Goal: Task Accomplishment & Management: Use online tool/utility

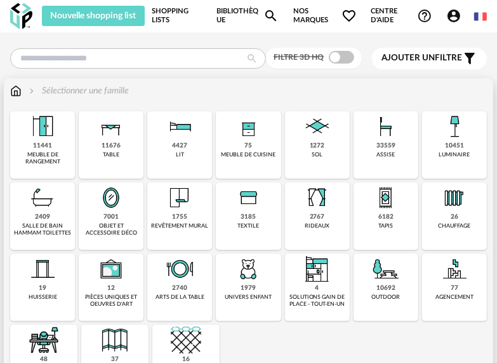
click at [102, 152] on div "11676 table" at bounding box center [111, 144] width 65 height 67
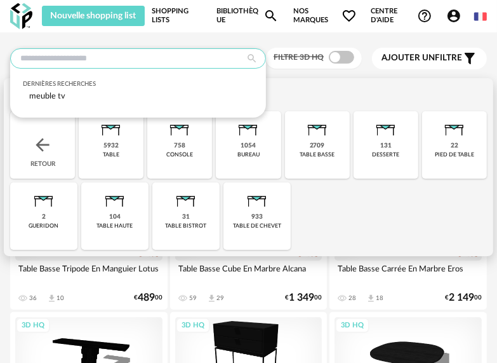
click at [227, 60] on input "text" at bounding box center [138, 58] width 256 height 20
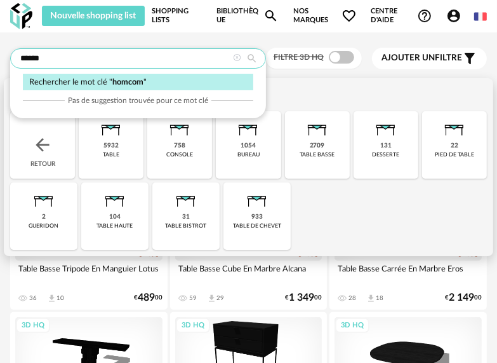
type input "******"
type input "**********"
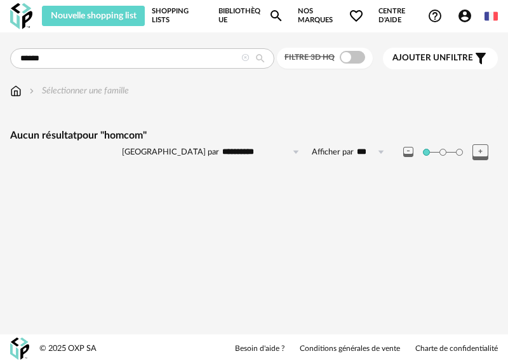
click at [318, 14] on span "Nos marques Heart Outline icon" at bounding box center [331, 16] width 66 height 20
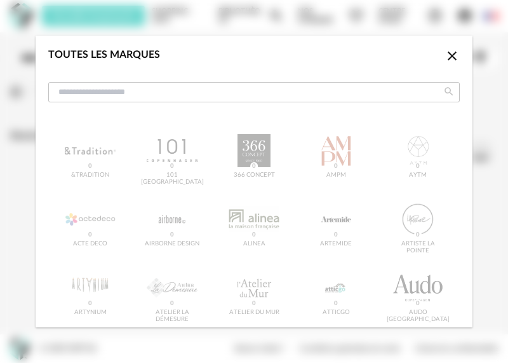
click at [445, 53] on icon "Close icon" at bounding box center [452, 55] width 15 height 15
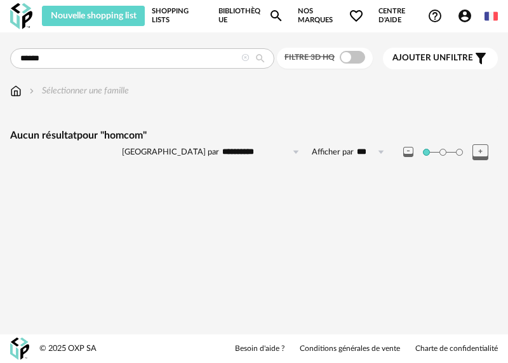
click at [307, 13] on span "Nos marques Heart Outline icon" at bounding box center [331, 16] width 66 height 20
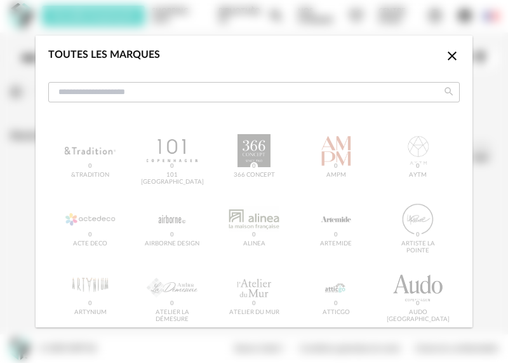
click at [445, 56] on icon "Close icon" at bounding box center [452, 55] width 15 height 15
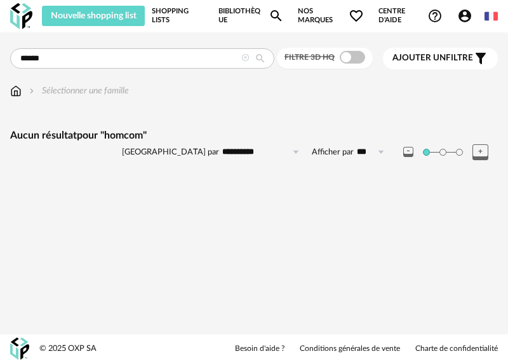
click at [246, 57] on icon at bounding box center [245, 58] width 8 height 8
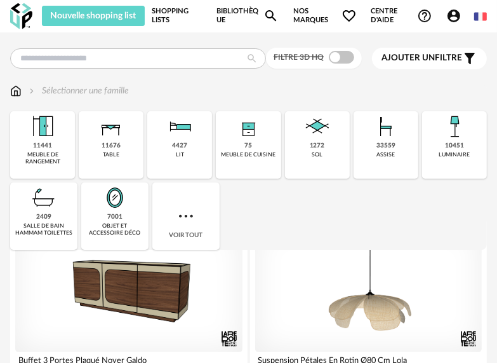
click at [302, 22] on span "Nos marques Heart Outline icon" at bounding box center [325, 16] width 64 height 20
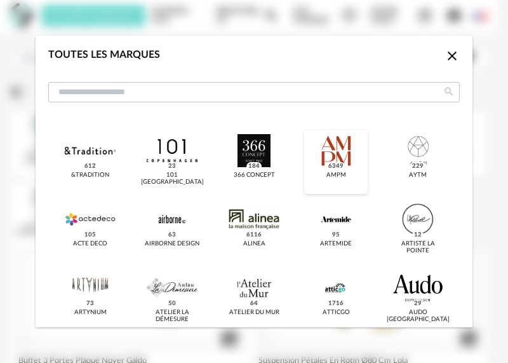
click at [331, 161] on div "dialog" at bounding box center [336, 150] width 50 height 33
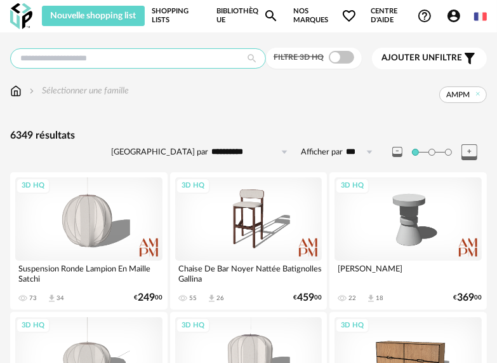
click at [105, 54] on input "text" at bounding box center [138, 58] width 256 height 20
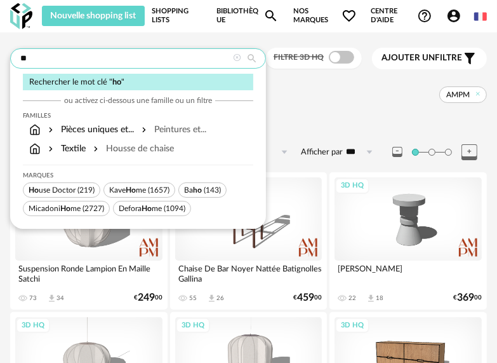
type input "*"
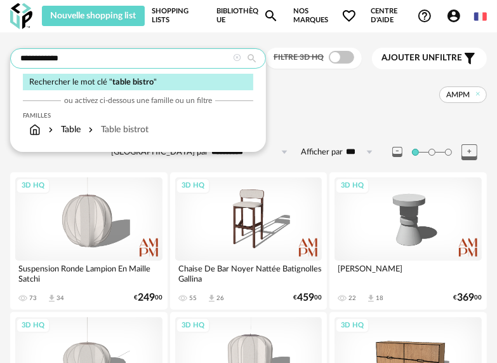
type input "**********"
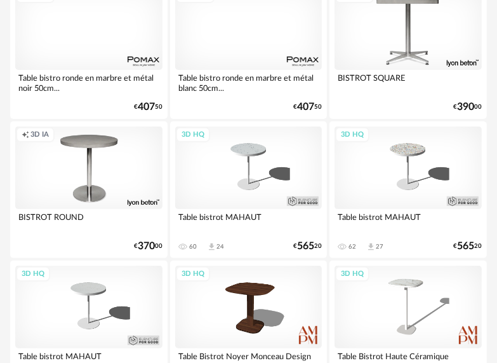
scroll to position [254, 0]
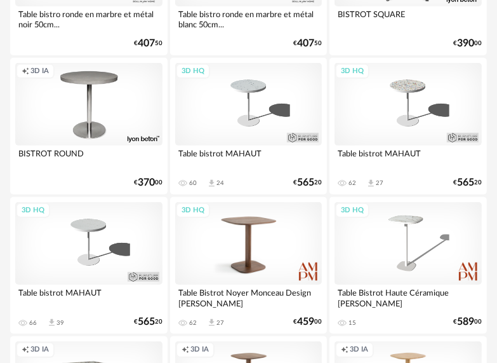
click at [246, 232] on div "3D HQ" at bounding box center [248, 243] width 147 height 83
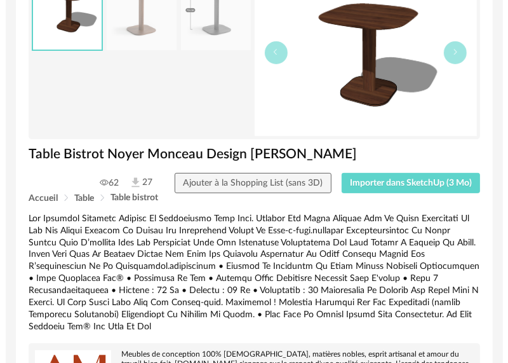
scroll to position [64, 0]
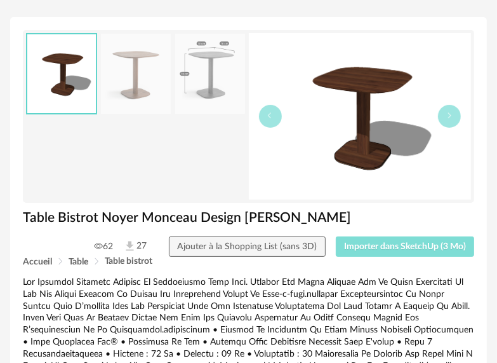
click at [374, 240] on button "Importer dans SketchUp (3 Mo)" at bounding box center [405, 246] width 139 height 20
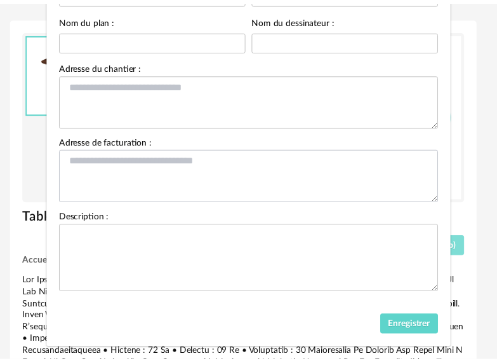
scroll to position [145, 0]
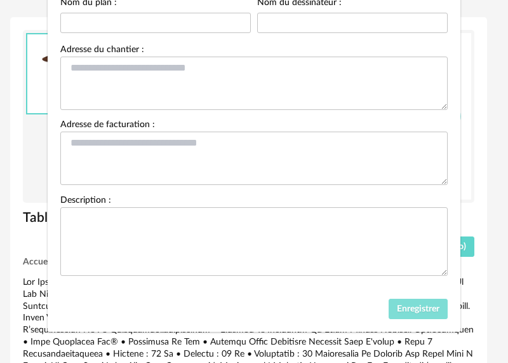
click at [415, 306] on span "Enregistrer" at bounding box center [418, 308] width 43 height 9
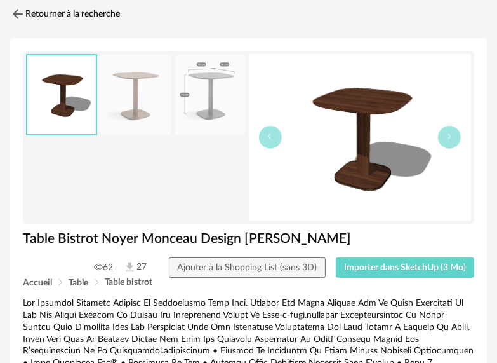
click at [151, 109] on img at bounding box center [136, 95] width 70 height 81
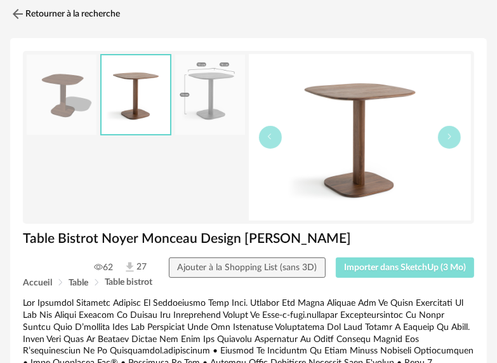
click at [364, 264] on span "Importer dans SketchUp (3 Mo)" at bounding box center [405, 267] width 122 height 9
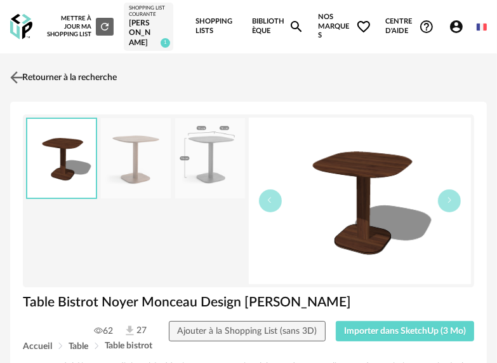
click at [22, 74] on img at bounding box center [17, 77] width 18 height 18
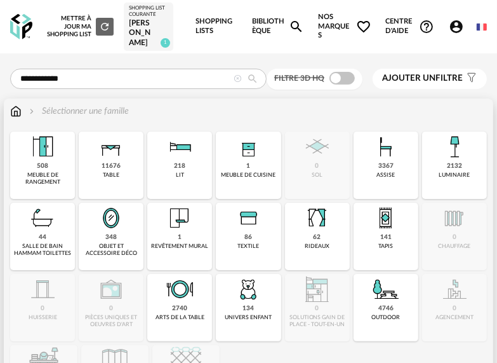
click at [12, 105] on img at bounding box center [15, 111] width 11 height 13
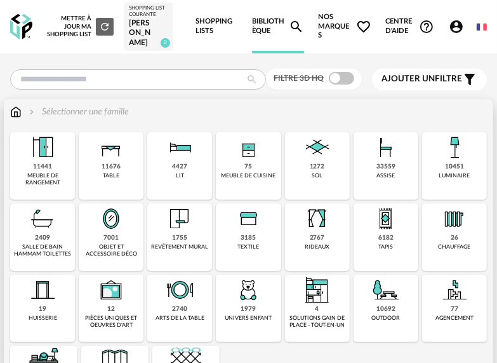
click at [390, 164] on div "33559" at bounding box center [386, 167] width 19 height 8
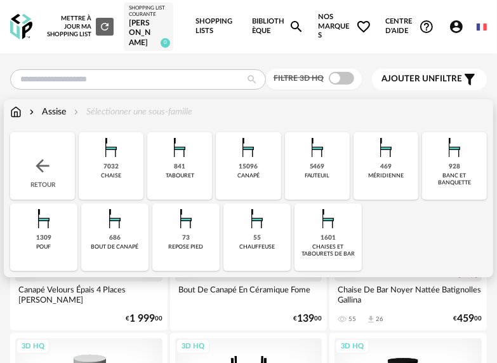
click at [100, 163] on div "7032 chaise" at bounding box center [111, 165] width 65 height 67
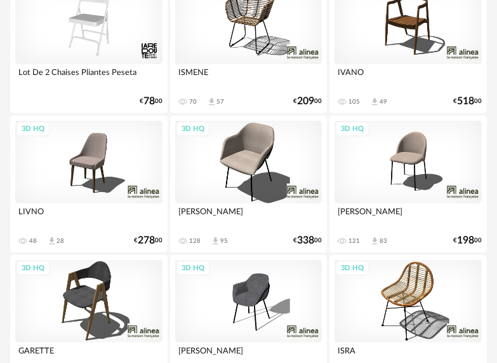
scroll to position [699, 0]
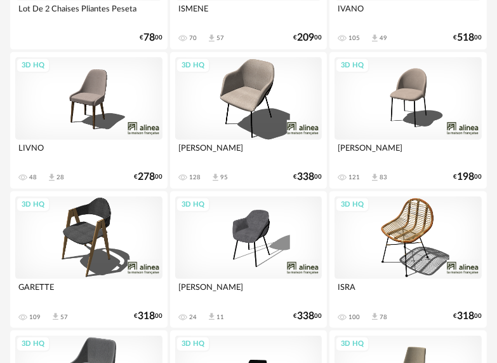
click at [407, 91] on div "3D HQ" at bounding box center [408, 98] width 147 height 83
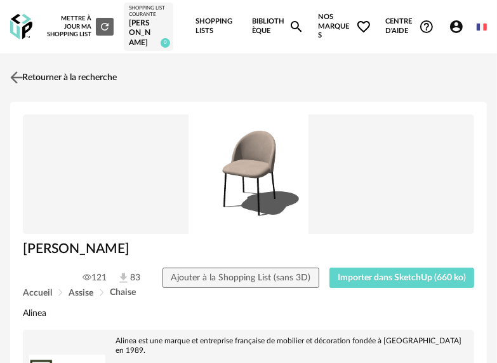
click at [13, 74] on img at bounding box center [17, 77] width 18 height 18
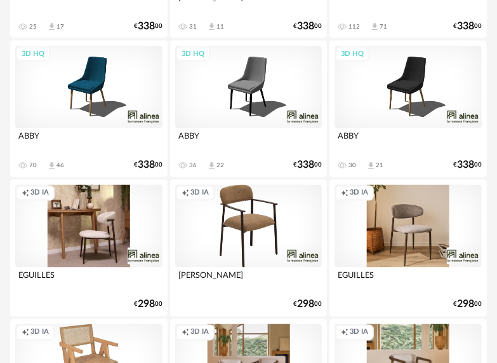
scroll to position [1254, 0]
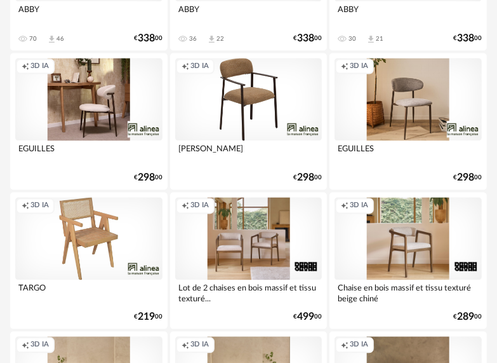
click at [414, 93] on div "Creation icon 3D IA" at bounding box center [408, 99] width 147 height 83
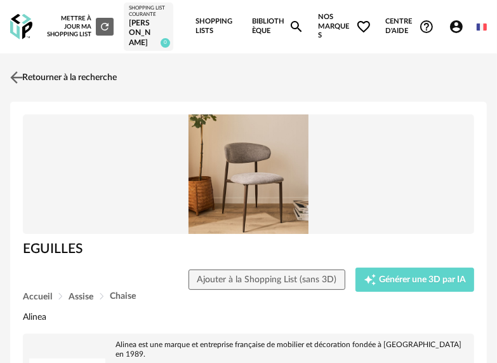
click at [19, 69] on img at bounding box center [17, 77] width 18 height 18
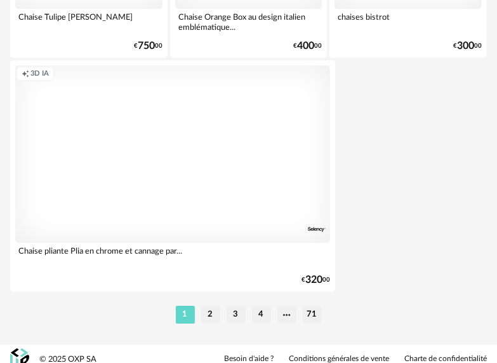
scroll to position [4737, 0]
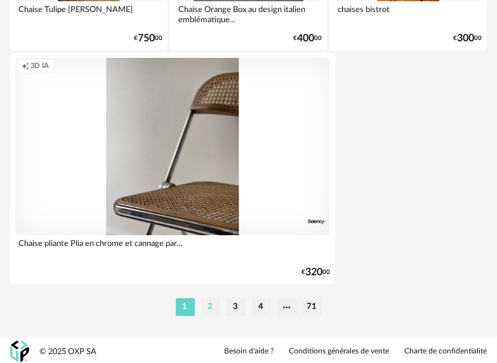
click at [204, 305] on li "2" at bounding box center [210, 307] width 19 height 18
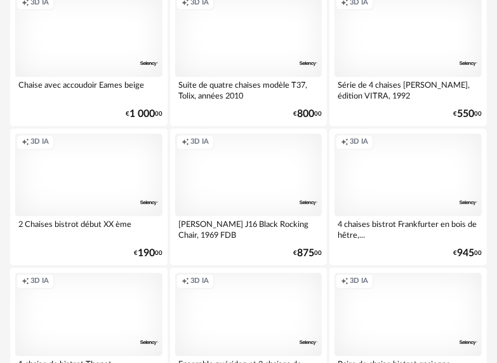
scroll to position [4446, 0]
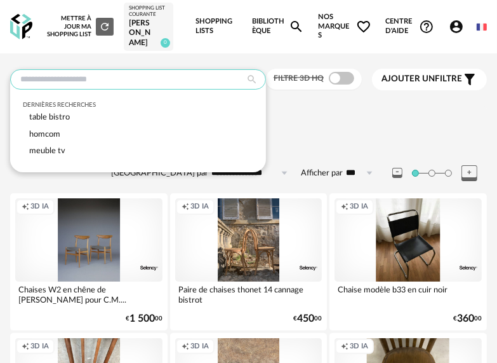
click at [196, 74] on input "text" at bounding box center [138, 79] width 256 height 20
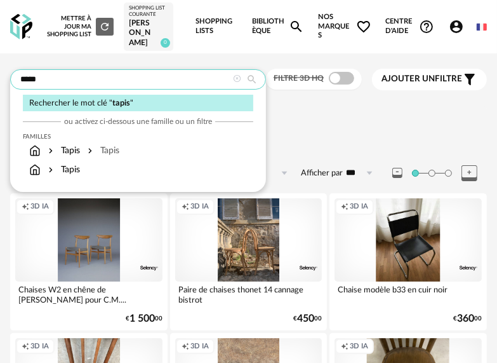
type input "*****"
type input "**********"
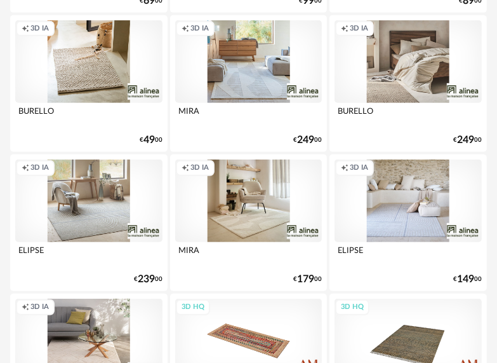
scroll to position [381, 0]
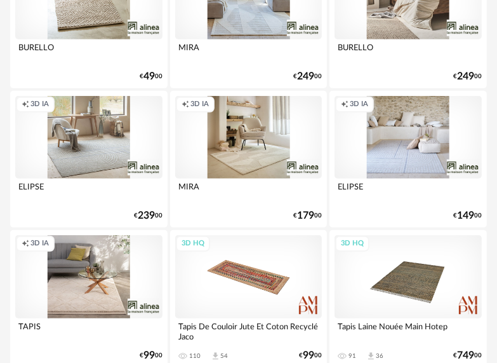
click at [274, 158] on div "Creation icon 3D IA" at bounding box center [248, 137] width 147 height 83
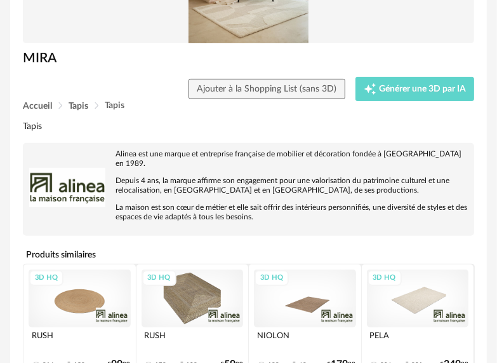
scroll to position [64, 0]
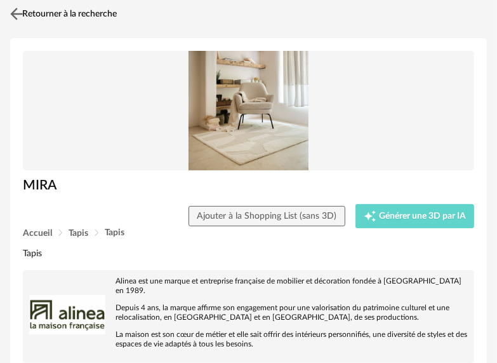
click at [15, 10] on img at bounding box center [17, 13] width 18 height 18
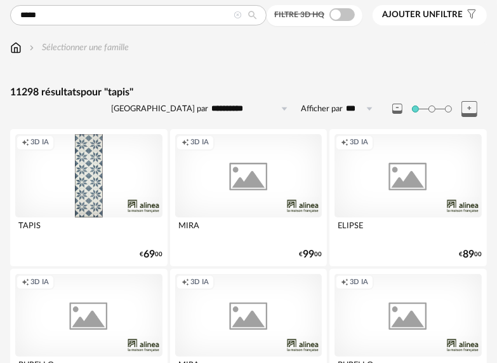
scroll to position [381, 0]
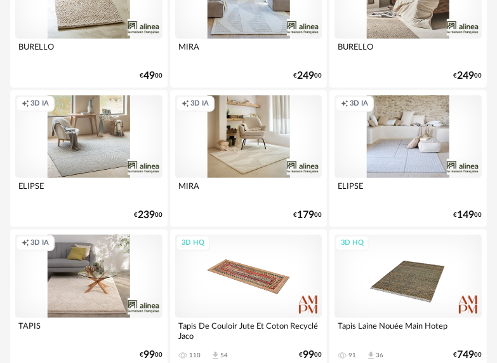
click at [85, 296] on div "Creation icon 3D IA" at bounding box center [88, 275] width 147 height 83
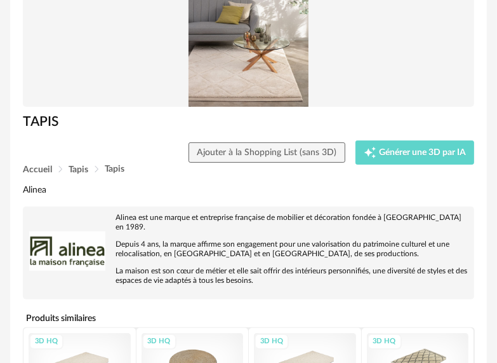
scroll to position [191, 0]
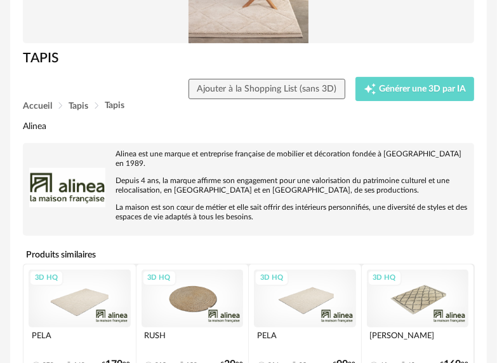
click at [74, 296] on div "3D HQ" at bounding box center [80, 297] width 102 height 57
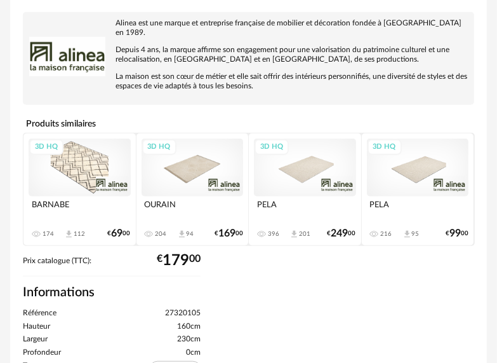
scroll to position [381, 0]
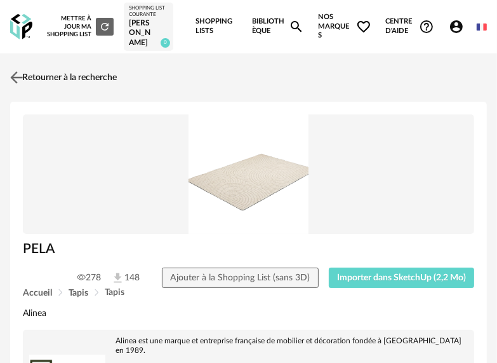
click at [17, 73] on img at bounding box center [17, 77] width 18 height 18
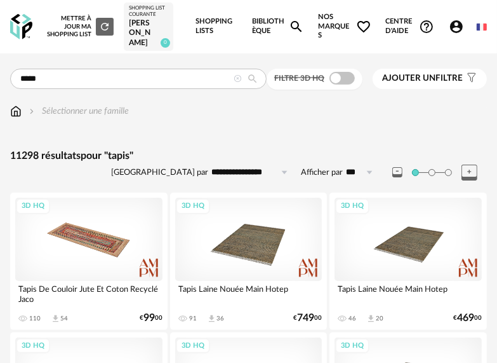
click at [441, 78] on span "Ajouter un filtre" at bounding box center [422, 78] width 81 height 11
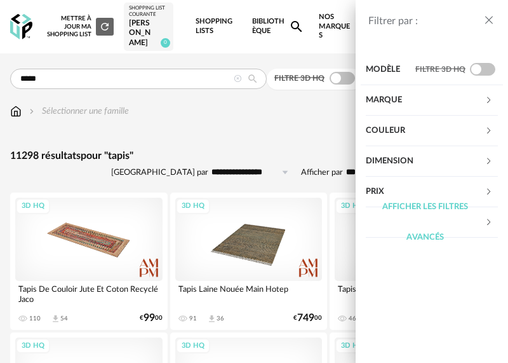
click at [394, 161] on div "Dimension" at bounding box center [425, 161] width 119 height 30
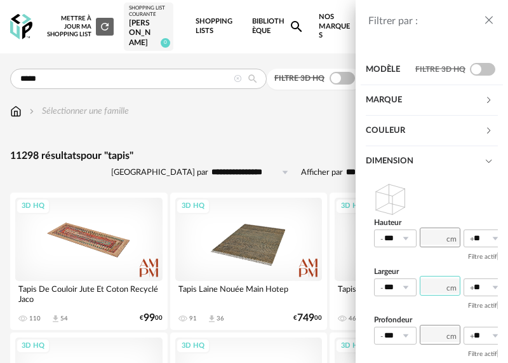
click at [442, 286] on input "number" at bounding box center [440, 286] width 41 height 20
type input "*"
type input "***"
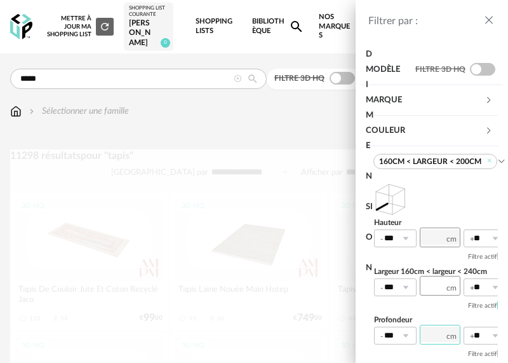
click at [429, 337] on input "number" at bounding box center [440, 335] width 41 height 20
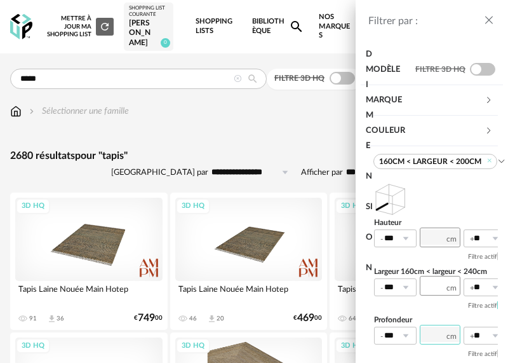
scroll to position [97, 0]
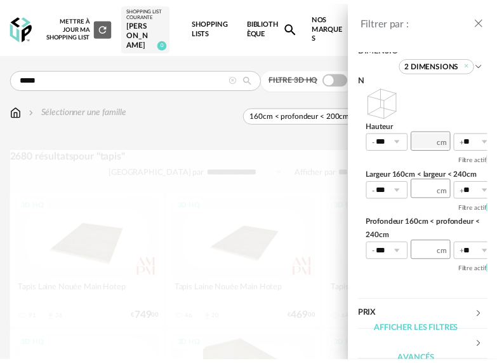
scroll to position [111, 0]
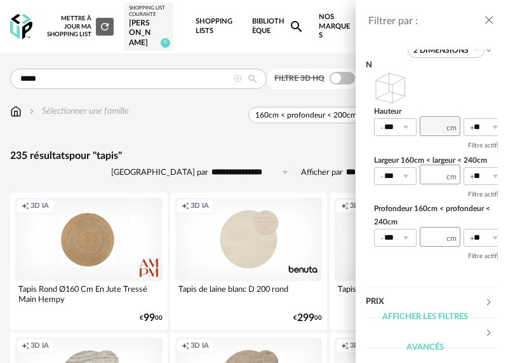
click at [483, 16] on icon "close drawer" at bounding box center [489, 20] width 13 height 13
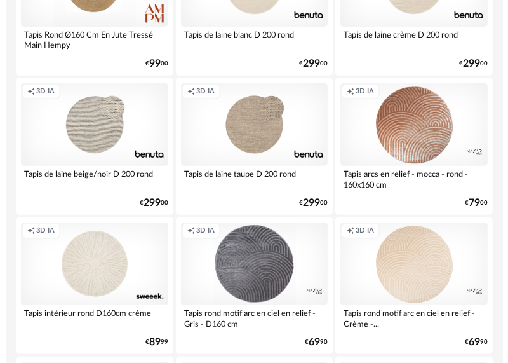
scroll to position [0, 0]
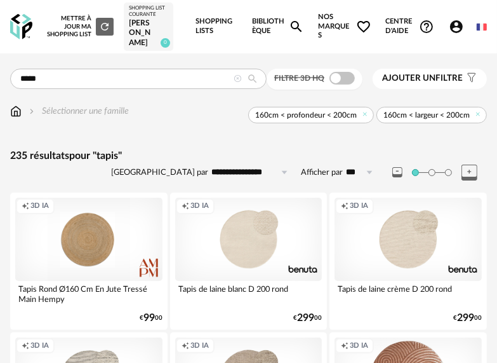
click at [428, 69] on button "Ajouter un filtre s Filter icon" at bounding box center [430, 79] width 114 height 20
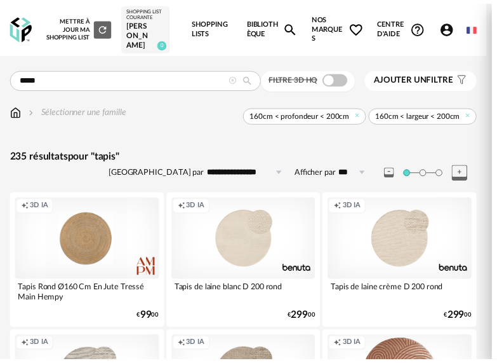
scroll to position [111, 0]
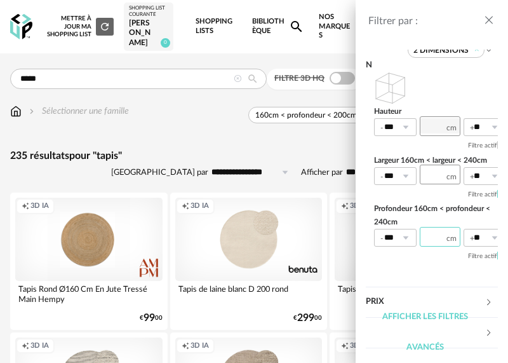
click at [443, 241] on input "***" at bounding box center [440, 237] width 41 height 20
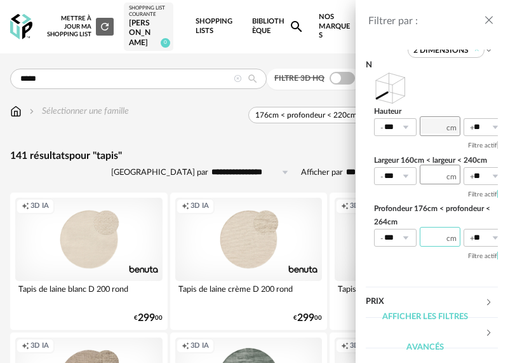
drag, startPoint x: 446, startPoint y: 234, endPoint x: 431, endPoint y: 232, distance: 14.7
click at [431, 232] on input "***" at bounding box center [440, 237] width 41 height 20
type input "***"
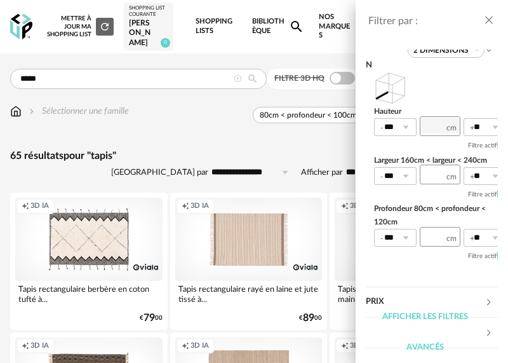
click at [488, 17] on icon "close drawer" at bounding box center [489, 20] width 13 height 13
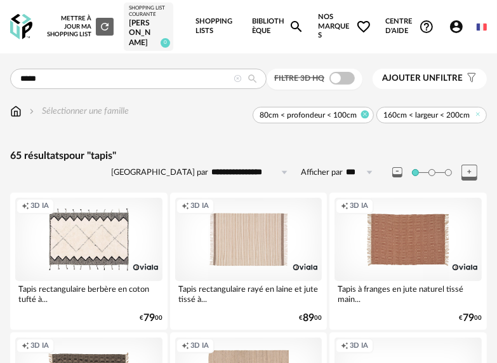
click at [366, 111] on icon at bounding box center [365, 114] width 8 height 8
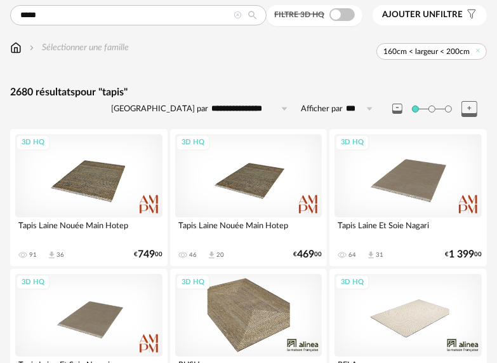
scroll to position [127, 0]
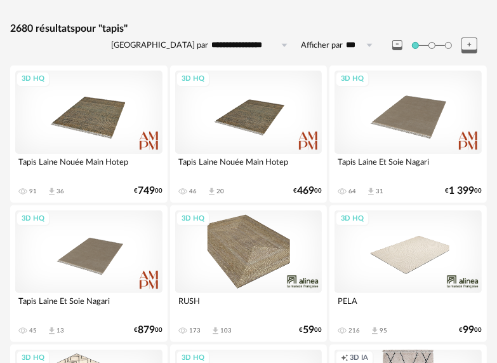
click at [413, 258] on div "3D HQ" at bounding box center [408, 251] width 147 height 83
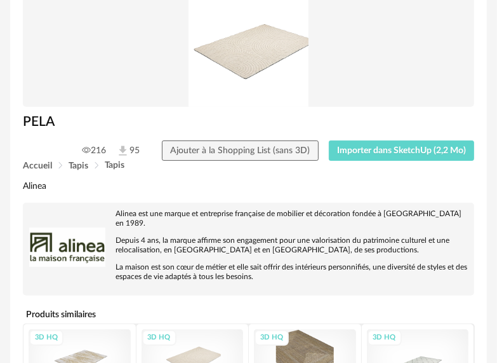
scroll to position [254, 0]
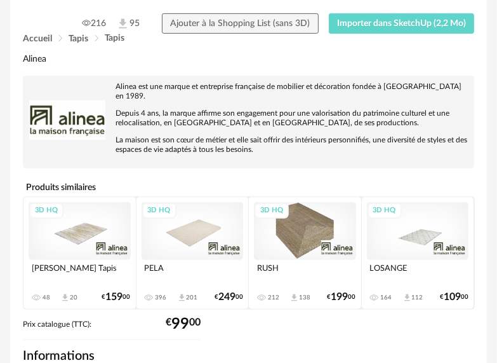
click at [222, 224] on div "3D HQ" at bounding box center [193, 230] width 102 height 57
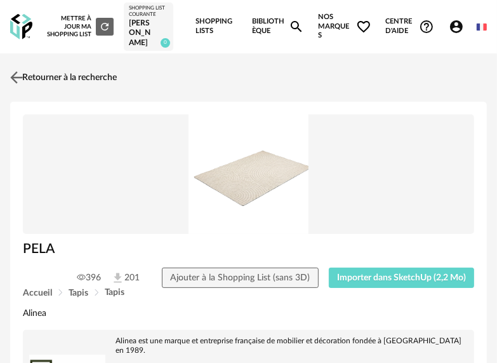
click at [20, 71] on img at bounding box center [17, 77] width 18 height 18
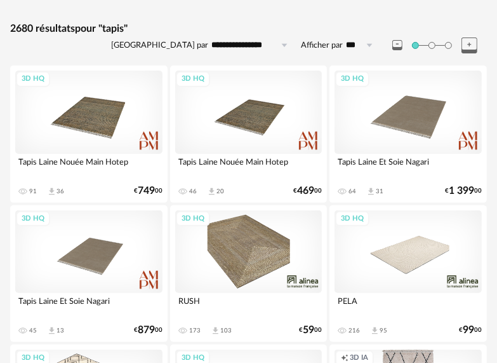
scroll to position [191, 0]
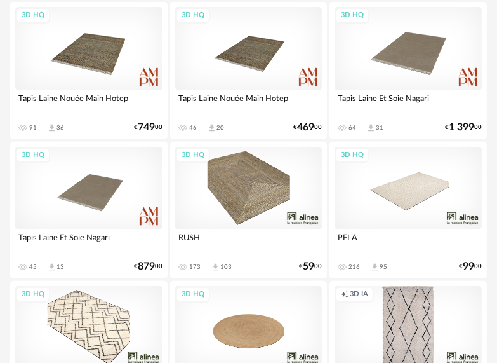
click at [419, 168] on div "3D HQ" at bounding box center [408, 188] width 147 height 83
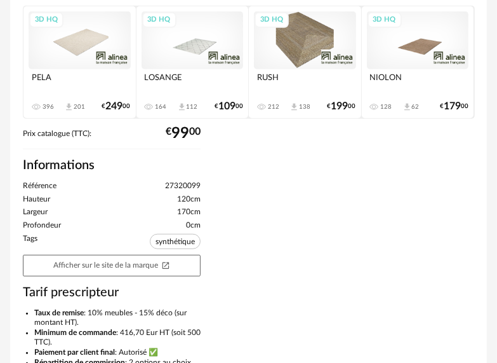
scroll to position [254, 0]
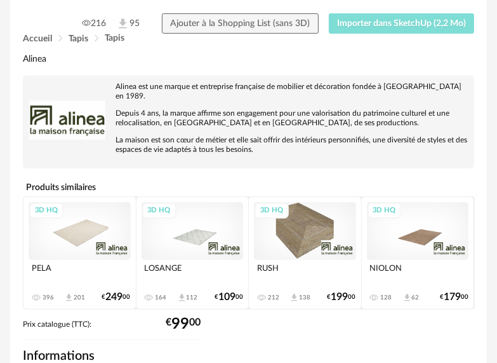
click at [378, 24] on span "Importer dans SketchUp (2,2 Mo)" at bounding box center [401, 23] width 129 height 9
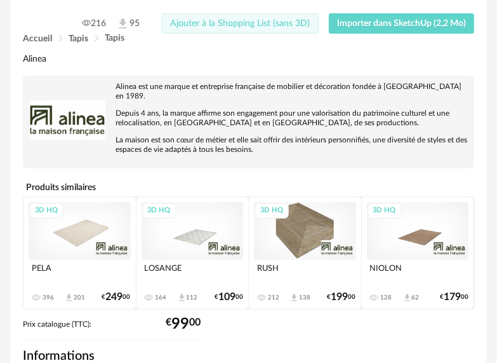
click at [237, 22] on span "Ajouter à la Shopping List (sans 3D)" at bounding box center [240, 23] width 140 height 9
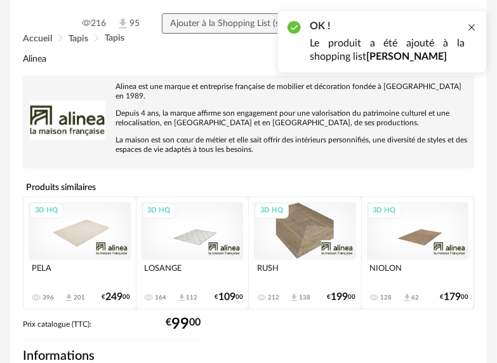
click at [475, 25] on div at bounding box center [472, 27] width 10 height 10
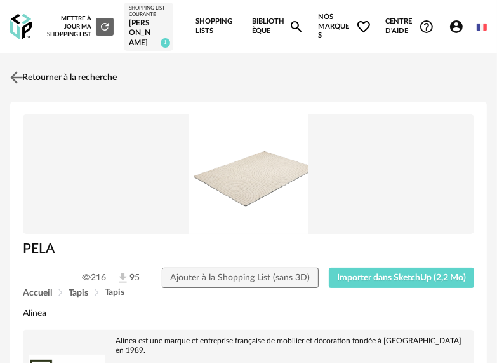
click at [12, 74] on img at bounding box center [17, 77] width 18 height 18
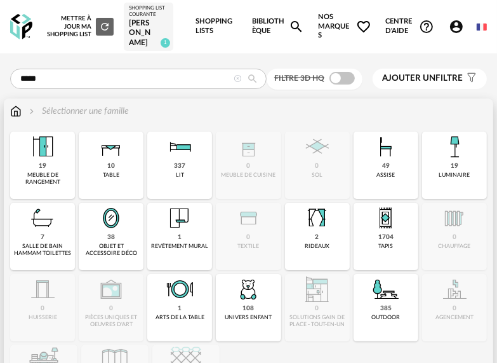
click at [17, 111] on img at bounding box center [15, 111] width 11 height 13
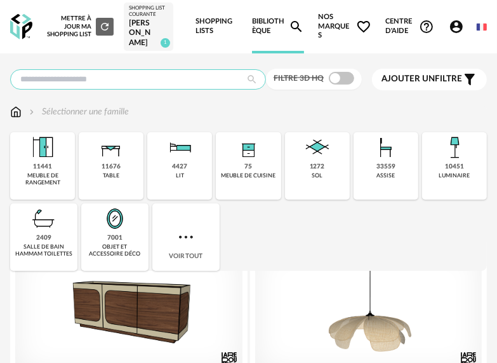
click at [154, 75] on input "text" at bounding box center [138, 79] width 256 height 20
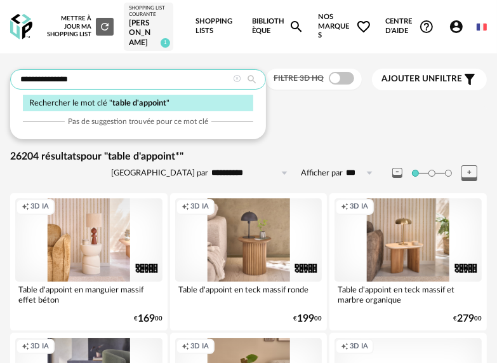
type input "**********"
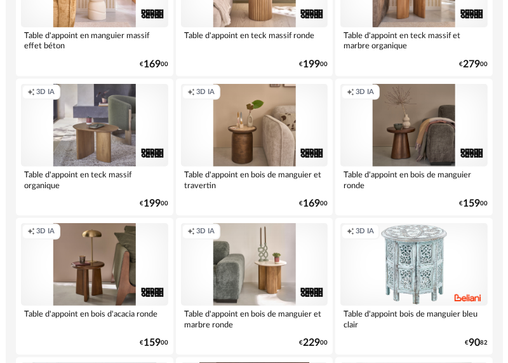
scroll to position [64, 0]
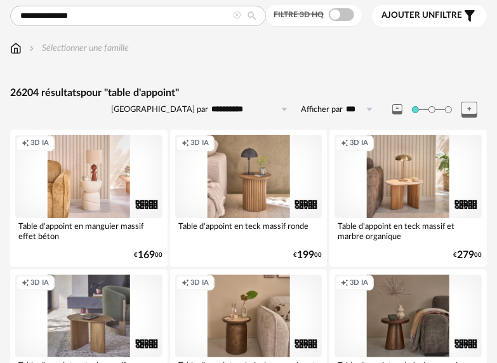
click at [410, 11] on span "Ajouter un" at bounding box center [408, 15] width 53 height 9
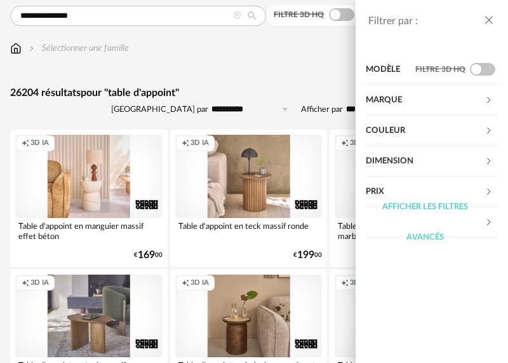
click at [406, 131] on div "Couleur" at bounding box center [425, 131] width 119 height 30
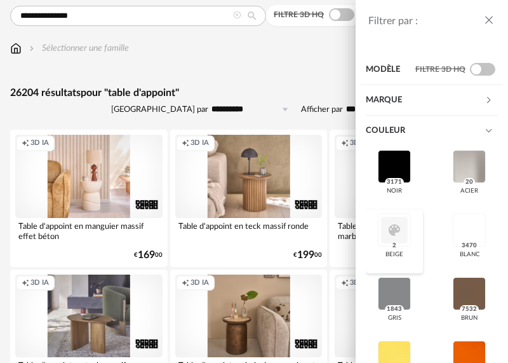
click at [399, 224] on div at bounding box center [394, 229] width 33 height 33
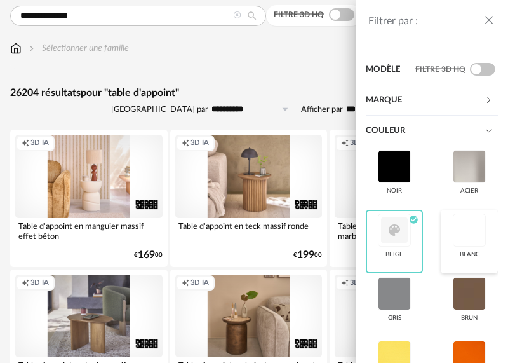
scroll to position [60, 0]
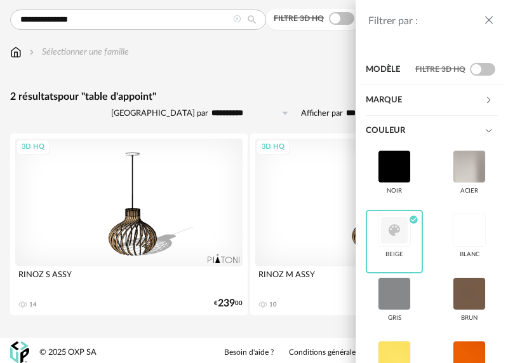
click at [327, 65] on div "Filtrer par : Modèle Filtre 3D HQ Marque &tradition 0 101 Copenhagen 0 366 Conc…" at bounding box center [254, 181] width 508 height 363
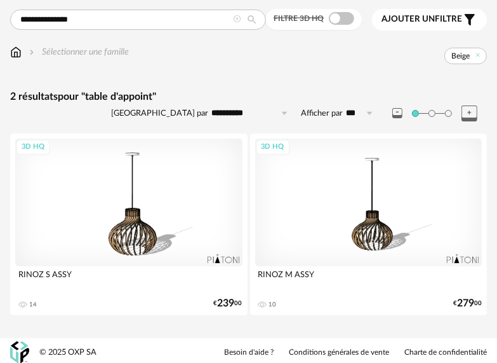
scroll to position [0, 0]
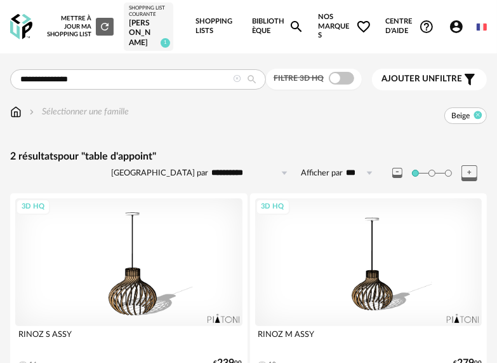
click at [477, 112] on icon at bounding box center [478, 115] width 8 height 8
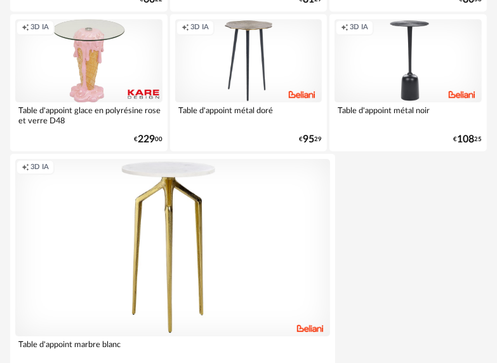
scroll to position [4738, 0]
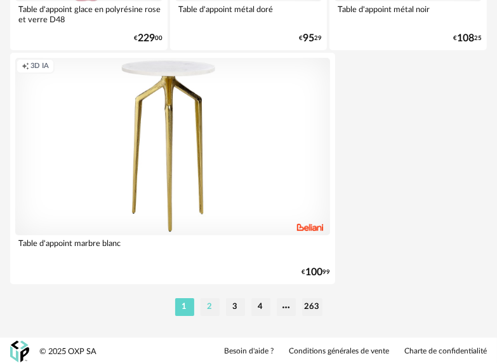
click at [207, 307] on li "2" at bounding box center [210, 307] width 19 height 18
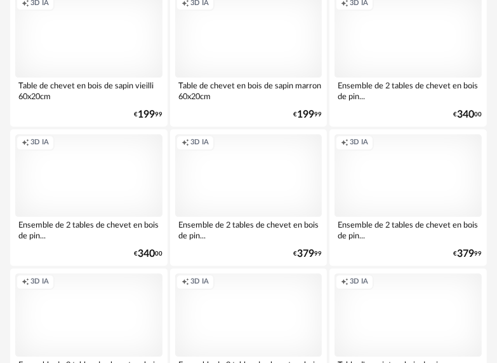
scroll to position [4700, 0]
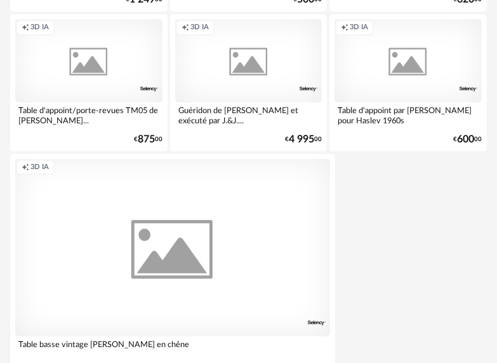
scroll to position [4700, 0]
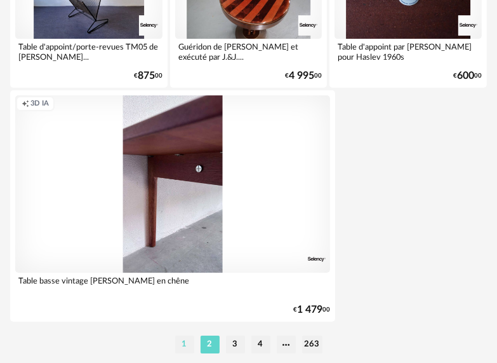
click at [190, 343] on li "1" at bounding box center [184, 344] width 19 height 18
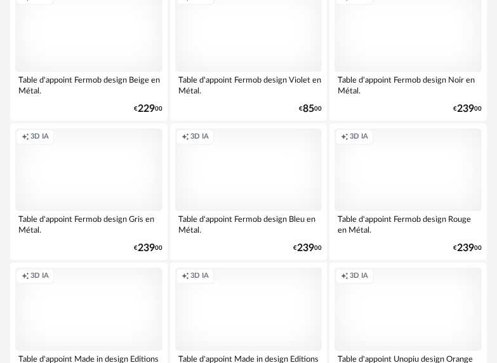
scroll to position [2223, 0]
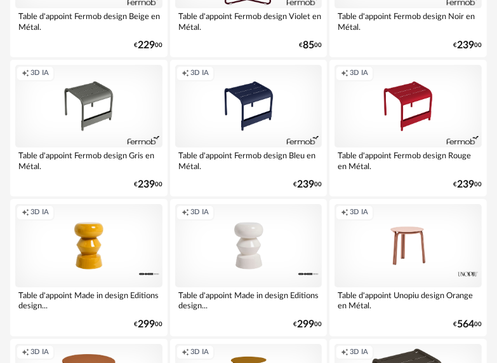
click at [88, 236] on div "Creation icon 3D IA" at bounding box center [88, 245] width 147 height 83
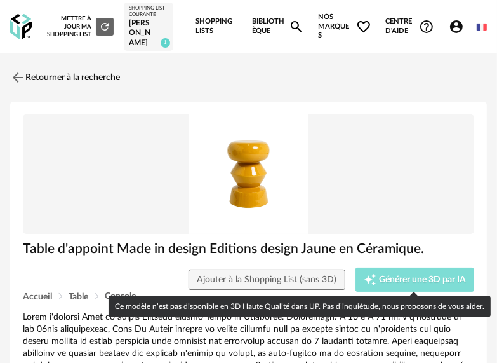
click at [399, 275] on span "Générer une 3D par IA" at bounding box center [422, 279] width 87 height 9
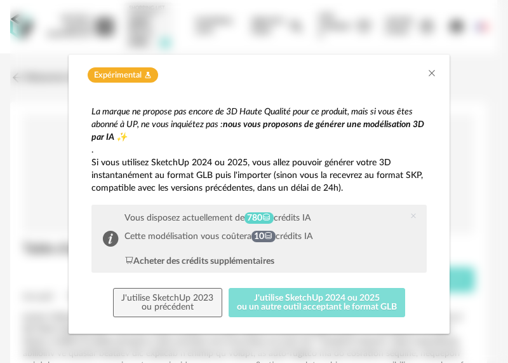
click at [274, 295] on button "J'utilise SketchUp 2024 ou 2025 ou un autre outil acceptant le format GLB" at bounding box center [317, 302] width 177 height 29
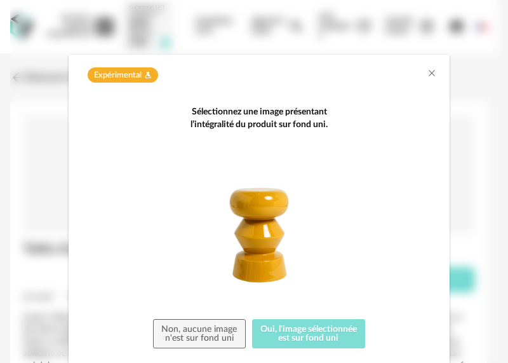
click at [307, 339] on button "Oui, l'image sélectionnée est sur fond uni" at bounding box center [309, 333] width 114 height 29
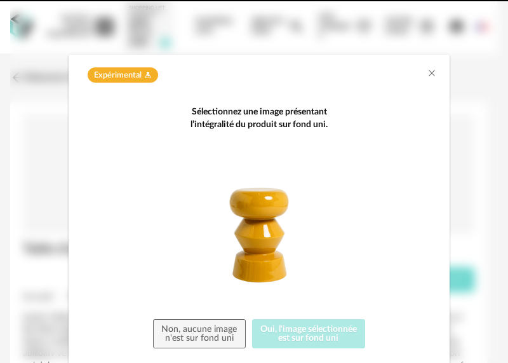
click at [258, 250] on img "dialog" at bounding box center [259, 235] width 168 height 168
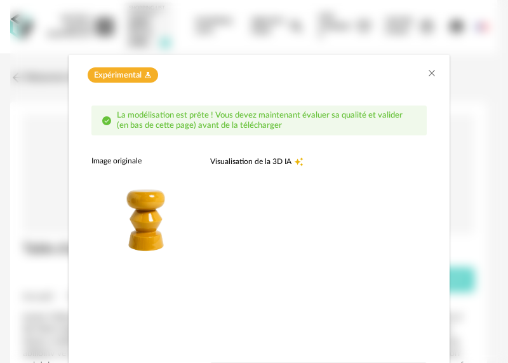
click at [140, 212] on img "dialog" at bounding box center [145, 220] width 109 height 109
click at [255, 165] on span "Visualisation de la 3D IA" at bounding box center [250, 161] width 81 height 10
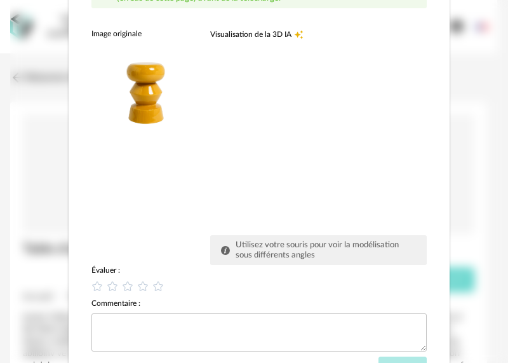
scroll to position [188, 0]
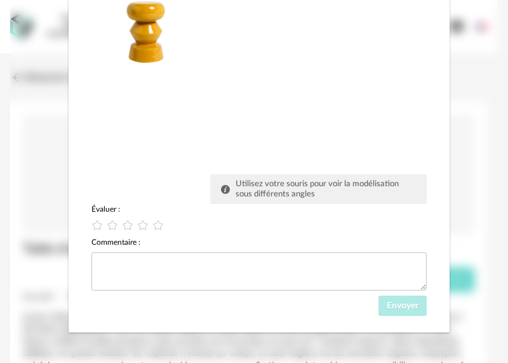
drag, startPoint x: 200, startPoint y: 105, endPoint x: 133, endPoint y: 190, distance: 108.0
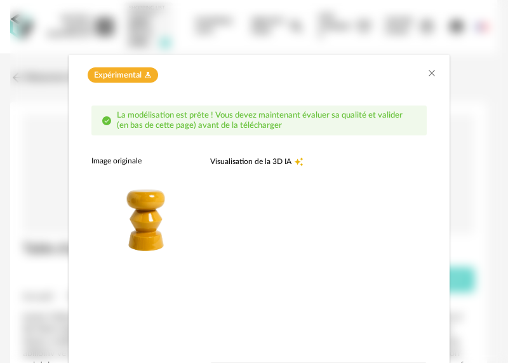
scroll to position [64, 0]
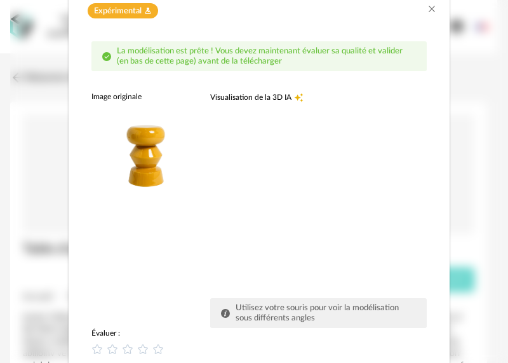
drag, startPoint x: 143, startPoint y: 187, endPoint x: 123, endPoint y: 217, distance: 35.8
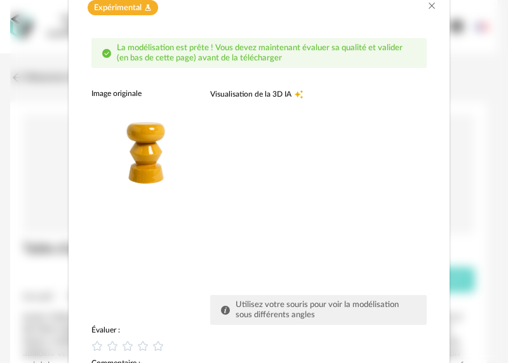
click at [283, 95] on span "Visualisation de la 3D IA" at bounding box center [250, 94] width 81 height 10
click at [295, 93] on icon "Creation icon" at bounding box center [298, 94] width 9 height 9
click at [142, 135] on img "dialog" at bounding box center [145, 152] width 109 height 109
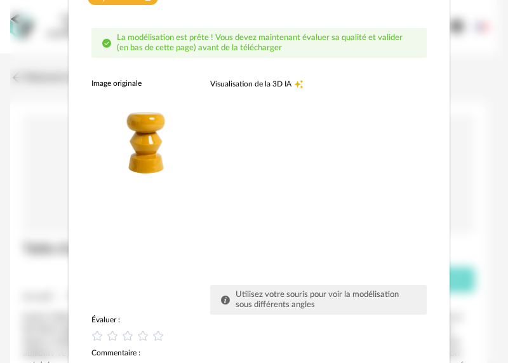
drag, startPoint x: 150, startPoint y: 175, endPoint x: 126, endPoint y: 208, distance: 40.5
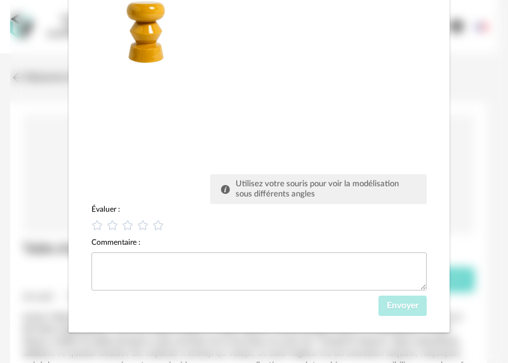
scroll to position [0, 0]
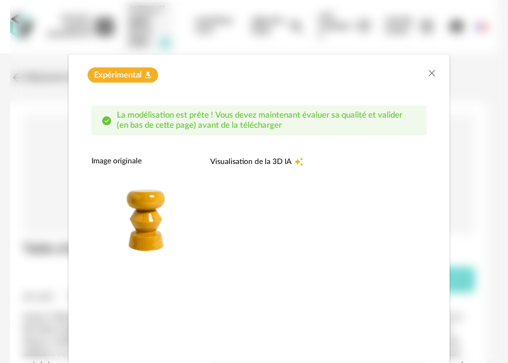
click at [150, 199] on img "dialog" at bounding box center [145, 220] width 109 height 109
click at [126, 162] on div "Image originale" at bounding box center [145, 161] width 109 height 10
click at [220, 163] on span "Visualisation de la 3D IA" at bounding box center [250, 161] width 81 height 10
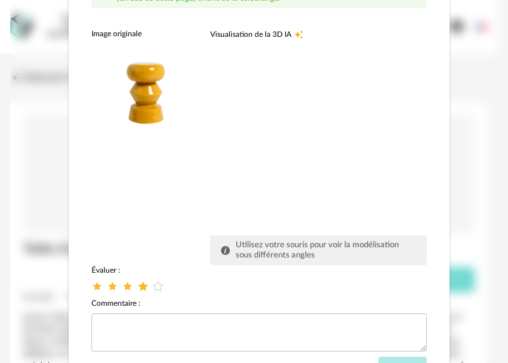
click at [139, 286] on icon "dialog" at bounding box center [143, 285] width 13 height 13
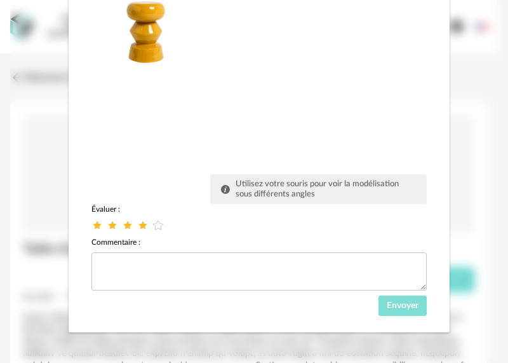
click at [403, 305] on span "Envoyer" at bounding box center [403, 305] width 32 height 9
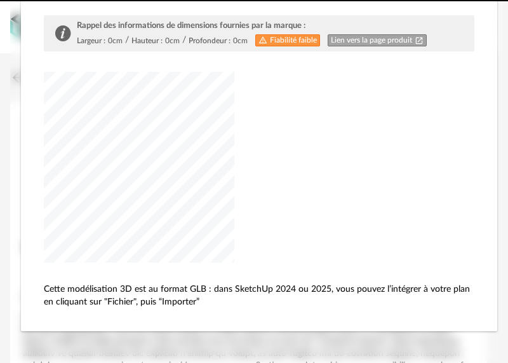
scroll to position [128, 0]
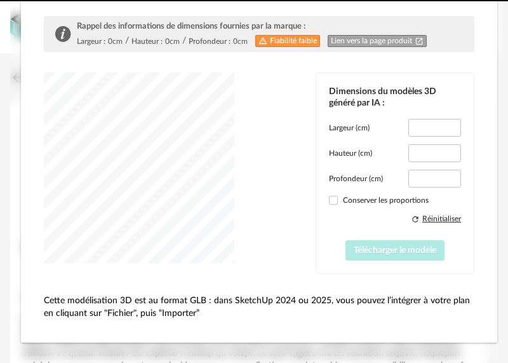
type input "*****"
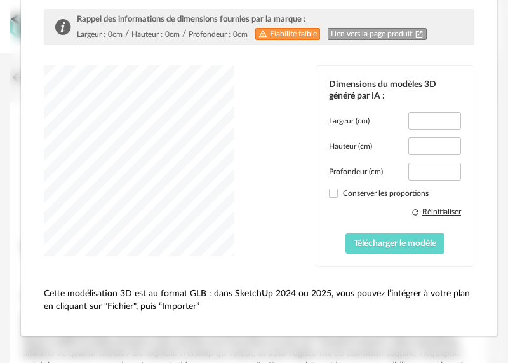
scroll to position [138, 0]
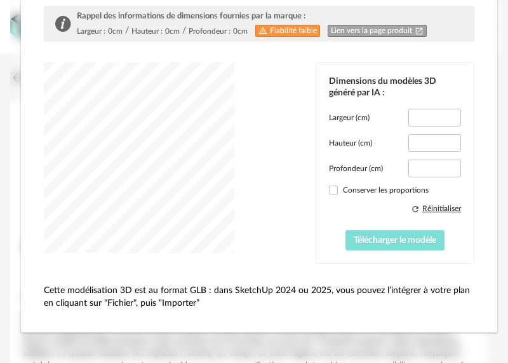
click at [392, 240] on span "Télécharger le modèle" at bounding box center [395, 240] width 83 height 9
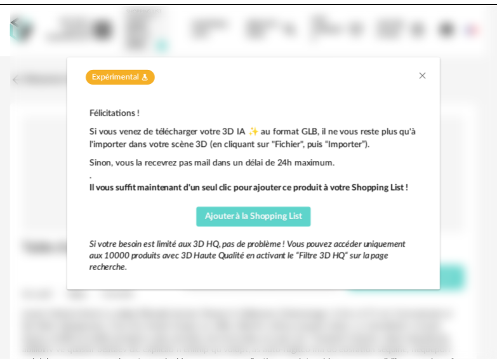
scroll to position [0, 0]
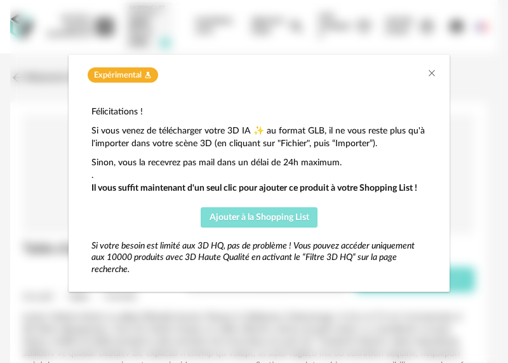
click at [253, 215] on span "Ajouter à la Shopping List" at bounding box center [260, 217] width 100 height 9
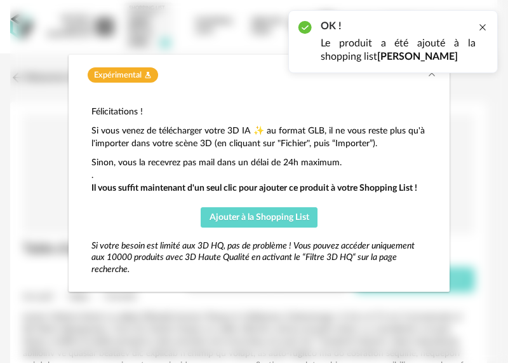
click at [480, 26] on div at bounding box center [483, 27] width 10 height 10
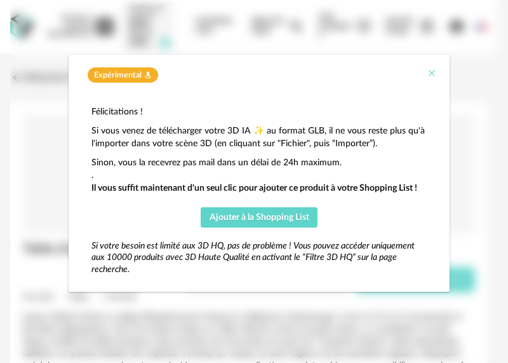
click at [435, 69] on icon "Close" at bounding box center [432, 73] width 10 height 10
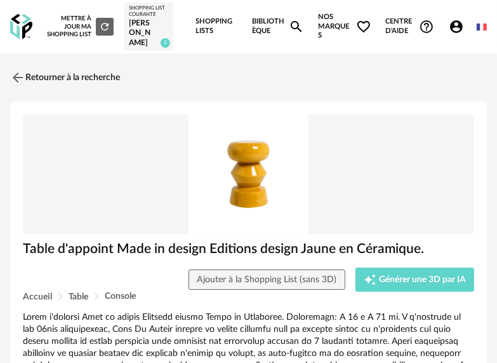
click at [454, 24] on icon "Account Circle icon" at bounding box center [456, 26] width 13 height 13
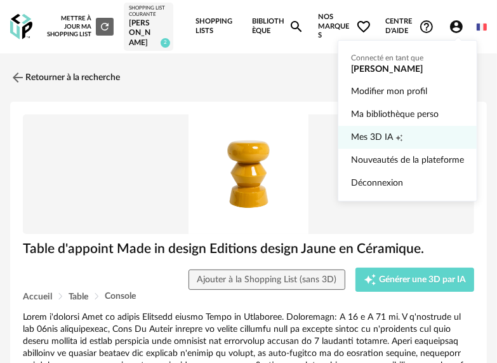
click at [390, 141] on span "Mes 3D IA" at bounding box center [372, 137] width 42 height 23
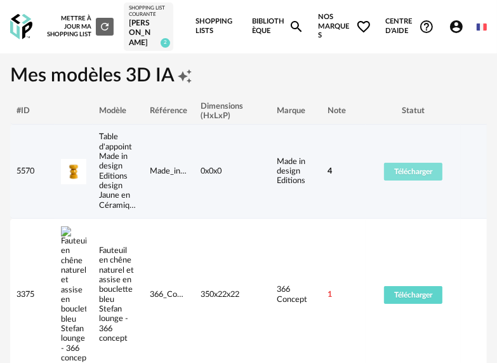
click at [412, 168] on span "Télécharger" at bounding box center [413, 172] width 38 height 8
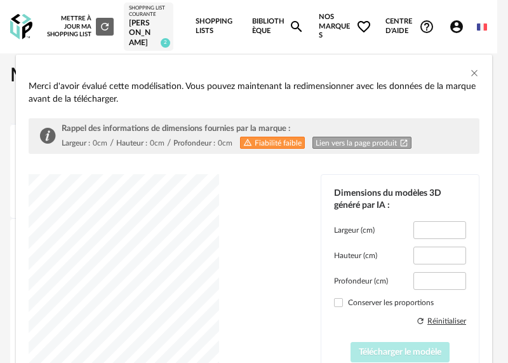
type input "*****"
click at [402, 347] on span "Télécharger le modèle" at bounding box center [400, 351] width 83 height 9
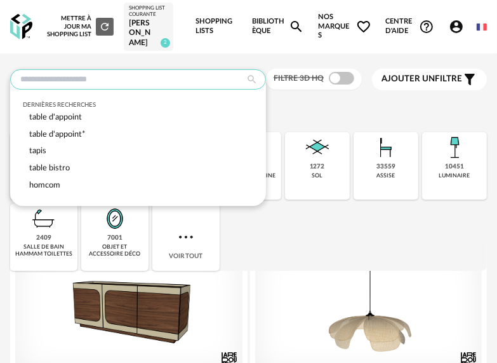
click at [170, 76] on input "text" at bounding box center [138, 79] width 256 height 20
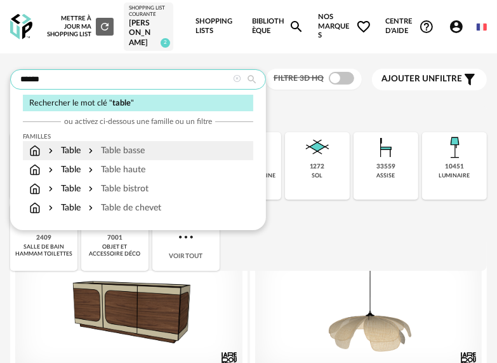
type input "*****"
click at [111, 152] on div "Table basse" at bounding box center [115, 150] width 59 height 13
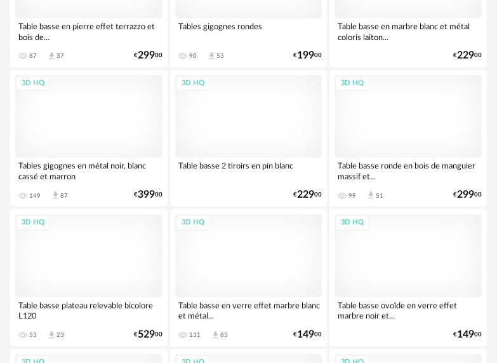
scroll to position [3112, 0]
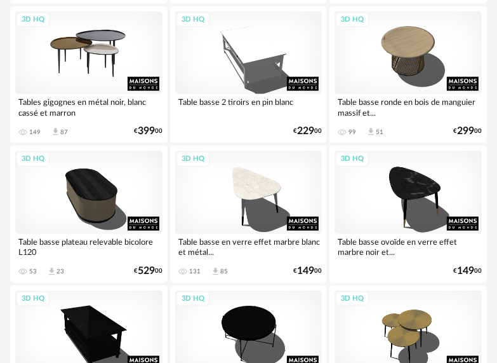
click at [100, 45] on div "3D HQ" at bounding box center [88, 52] width 147 height 83
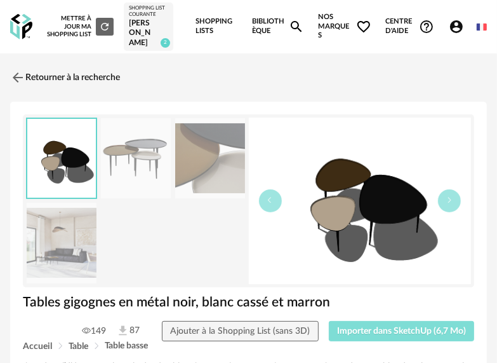
click at [379, 322] on button "Importer dans SketchUp (6,7 Mo)" at bounding box center [402, 331] width 146 height 20
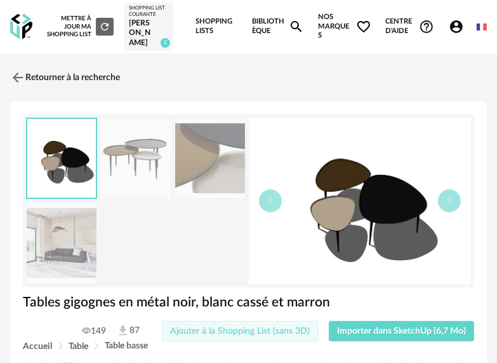
click at [243, 328] on span "Ajouter à la Shopping List (sans 3D)" at bounding box center [240, 330] width 140 height 9
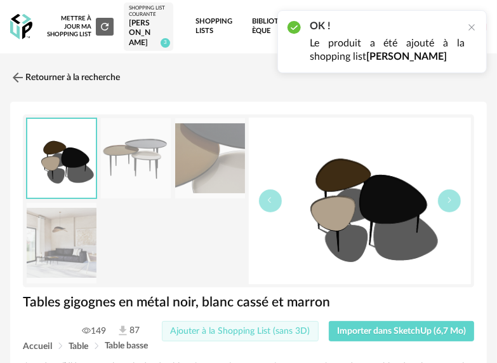
scroll to position [64, 0]
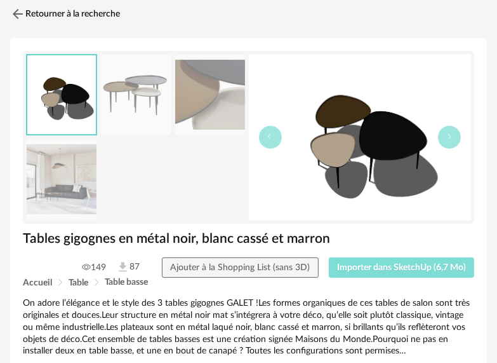
click at [408, 263] on span "Importer dans SketchUp (6,7 Mo)" at bounding box center [401, 267] width 129 height 9
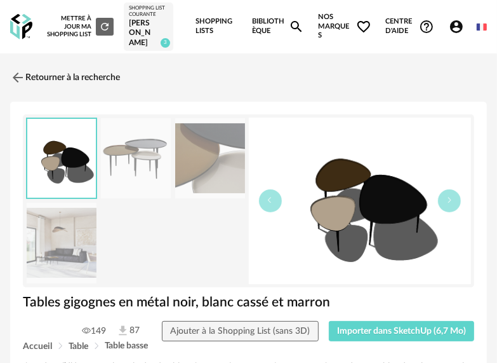
click at [206, 18] on link "Shopping Lists" at bounding box center [217, 26] width 43 height 53
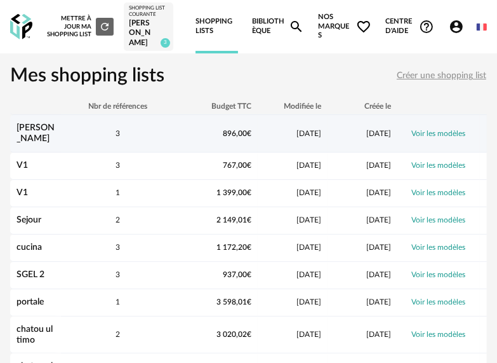
click at [51, 123] on div "[PERSON_NAME]" at bounding box center [35, 134] width 51 height 22
click at [433, 130] on link "Voir les modèles" at bounding box center [439, 134] width 54 height 8
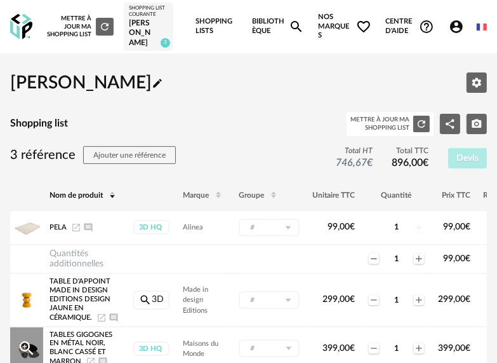
scroll to position [64, 0]
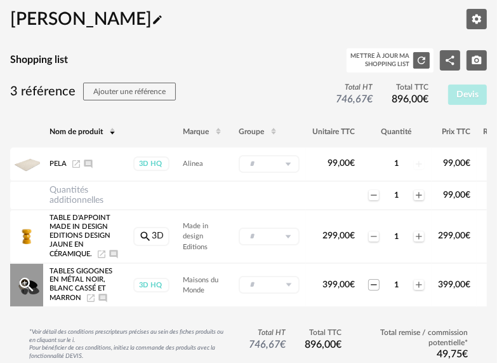
click at [377, 281] on icon "Minus icon" at bounding box center [374, 284] width 10 height 10
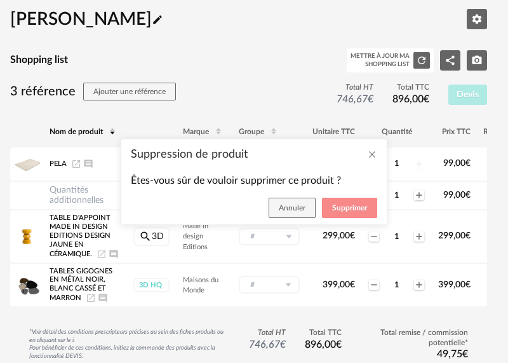
click at [333, 210] on span "Supprimer" at bounding box center [349, 208] width 35 height 8
